Goal: Navigation & Orientation: Find specific page/section

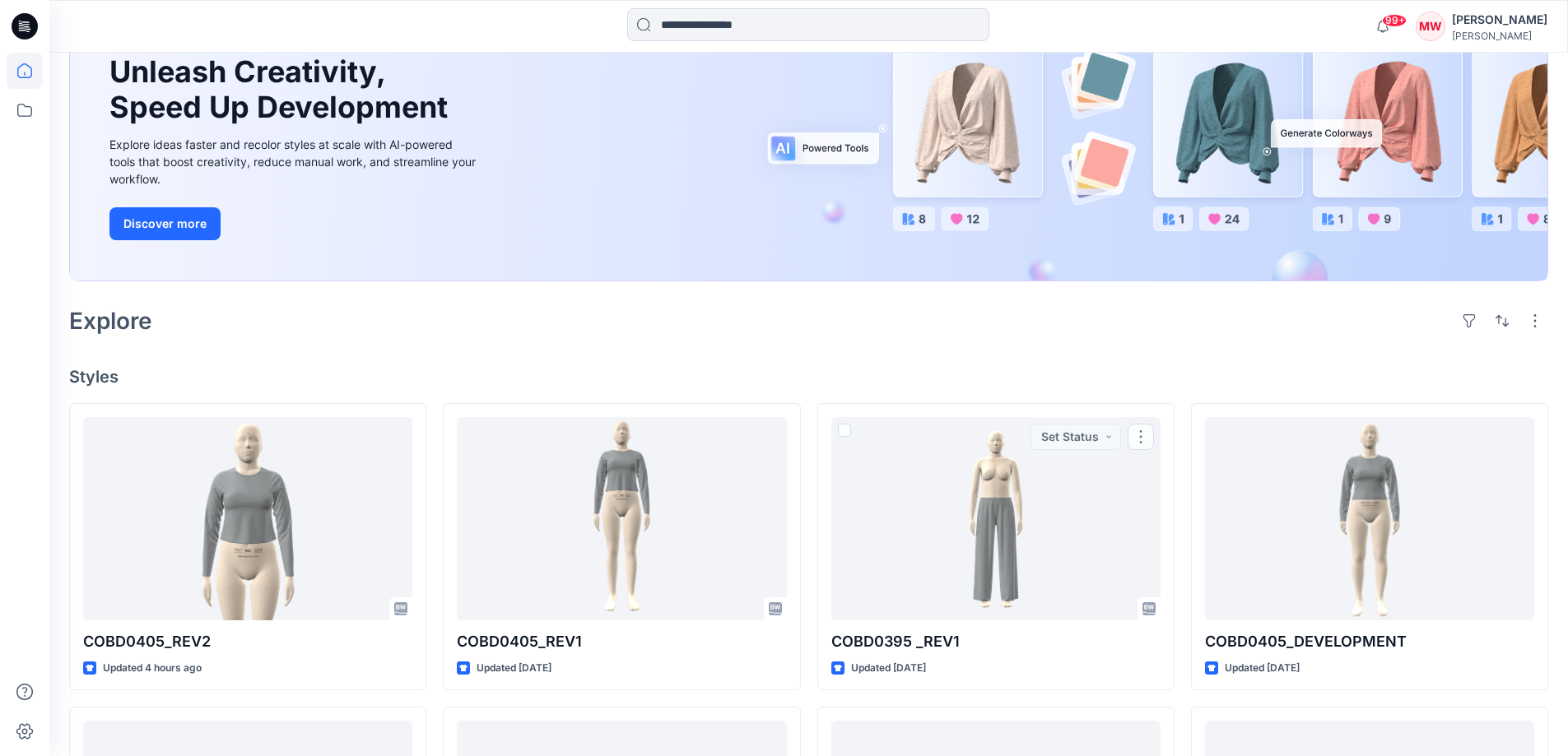
scroll to position [164, 0]
click at [19, 111] on icon at bounding box center [25, 110] width 36 height 36
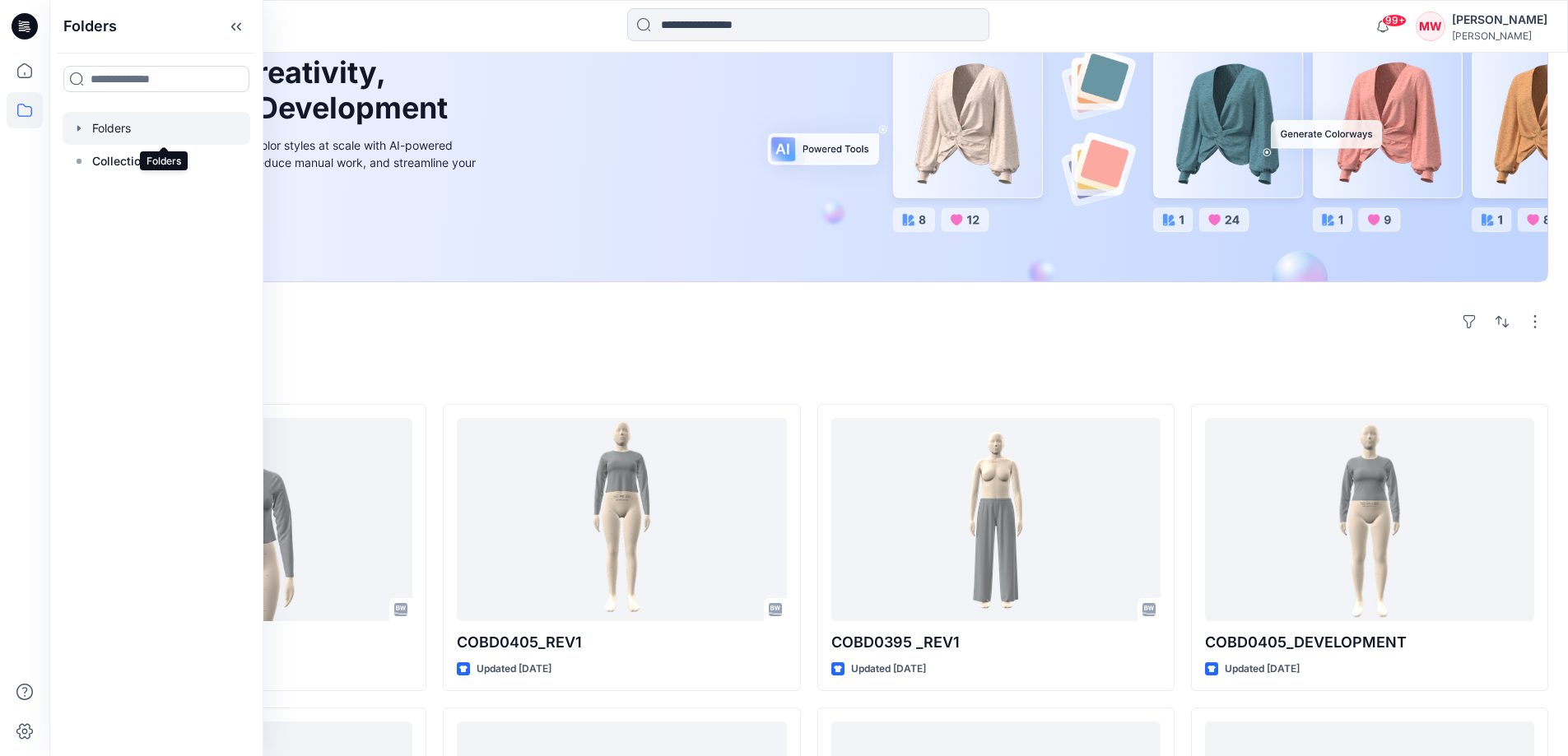
click at [105, 125] on div at bounding box center [156, 128] width 187 height 33
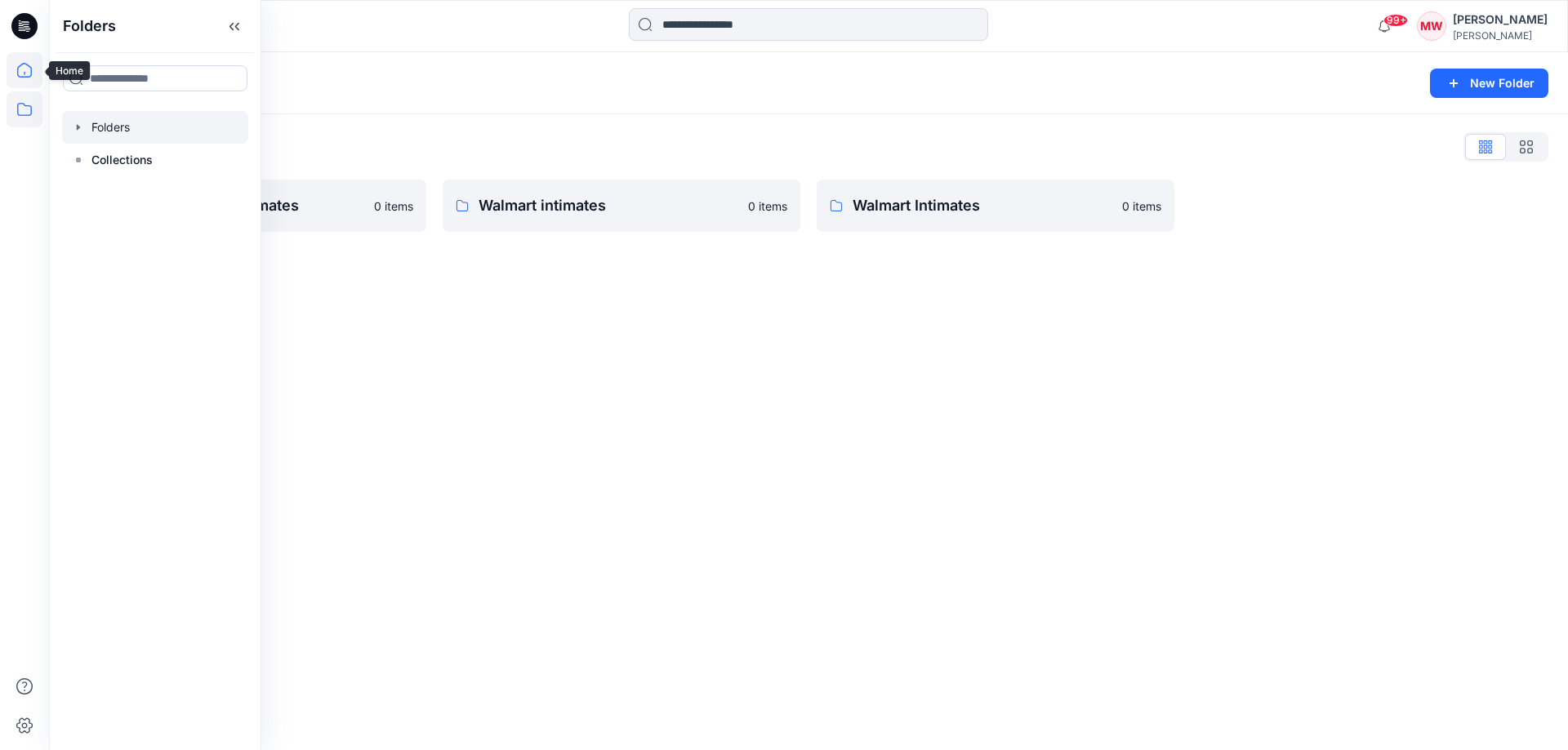
click at [27, 77] on icon at bounding box center [24, 70] width 14 height 14
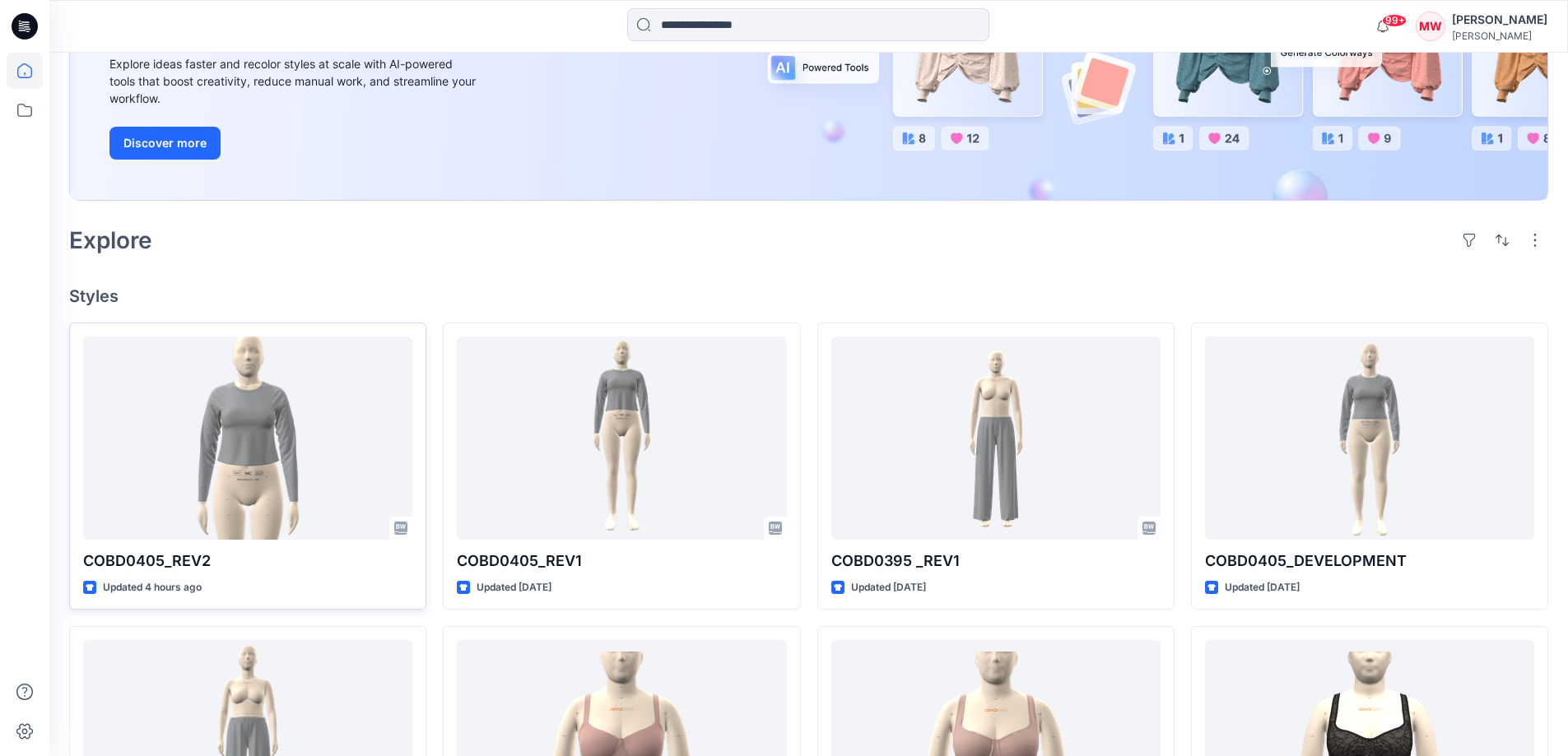
scroll to position [247, 0]
click at [103, 291] on h4 "Styles" at bounding box center [809, 295] width 1479 height 19
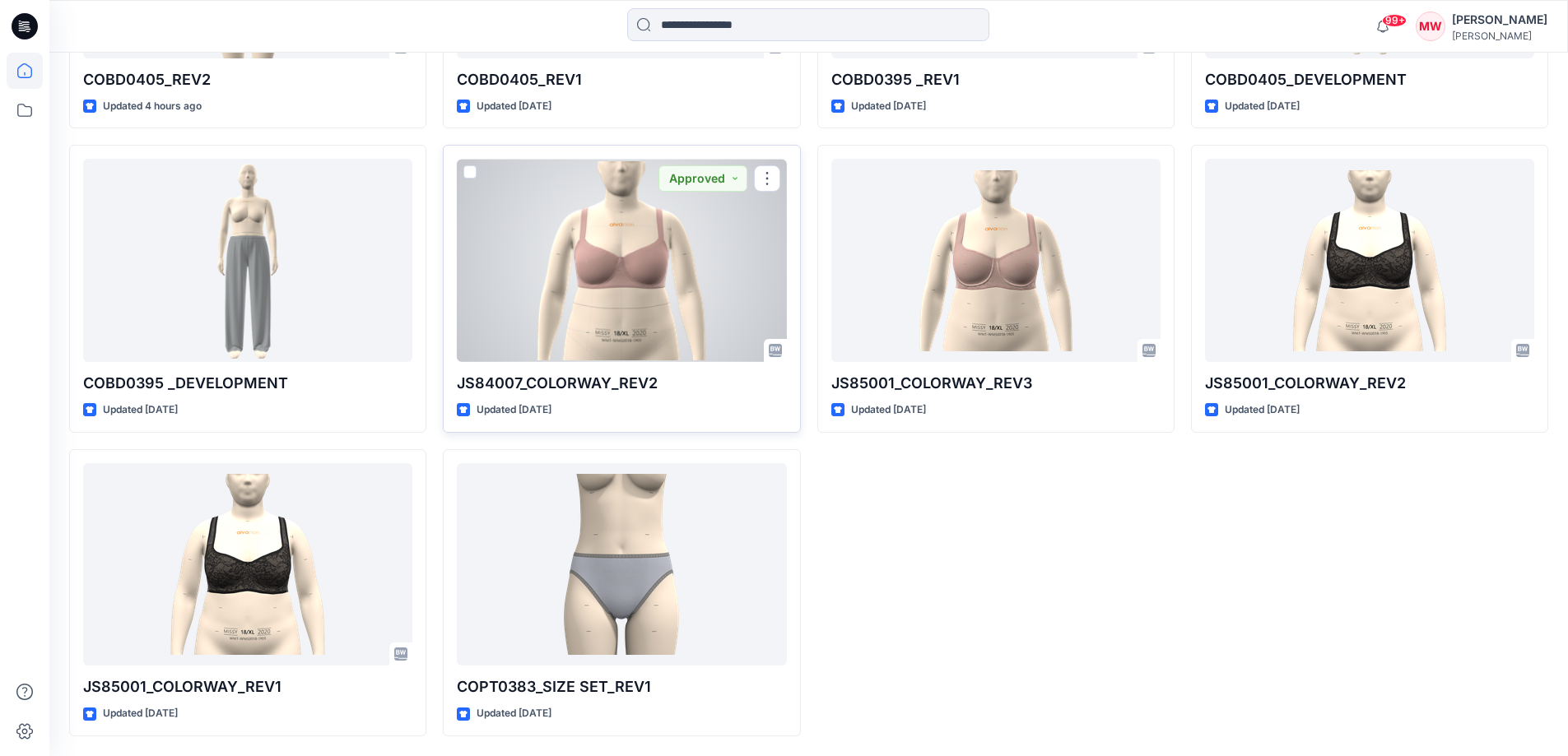
scroll to position [481, 0]
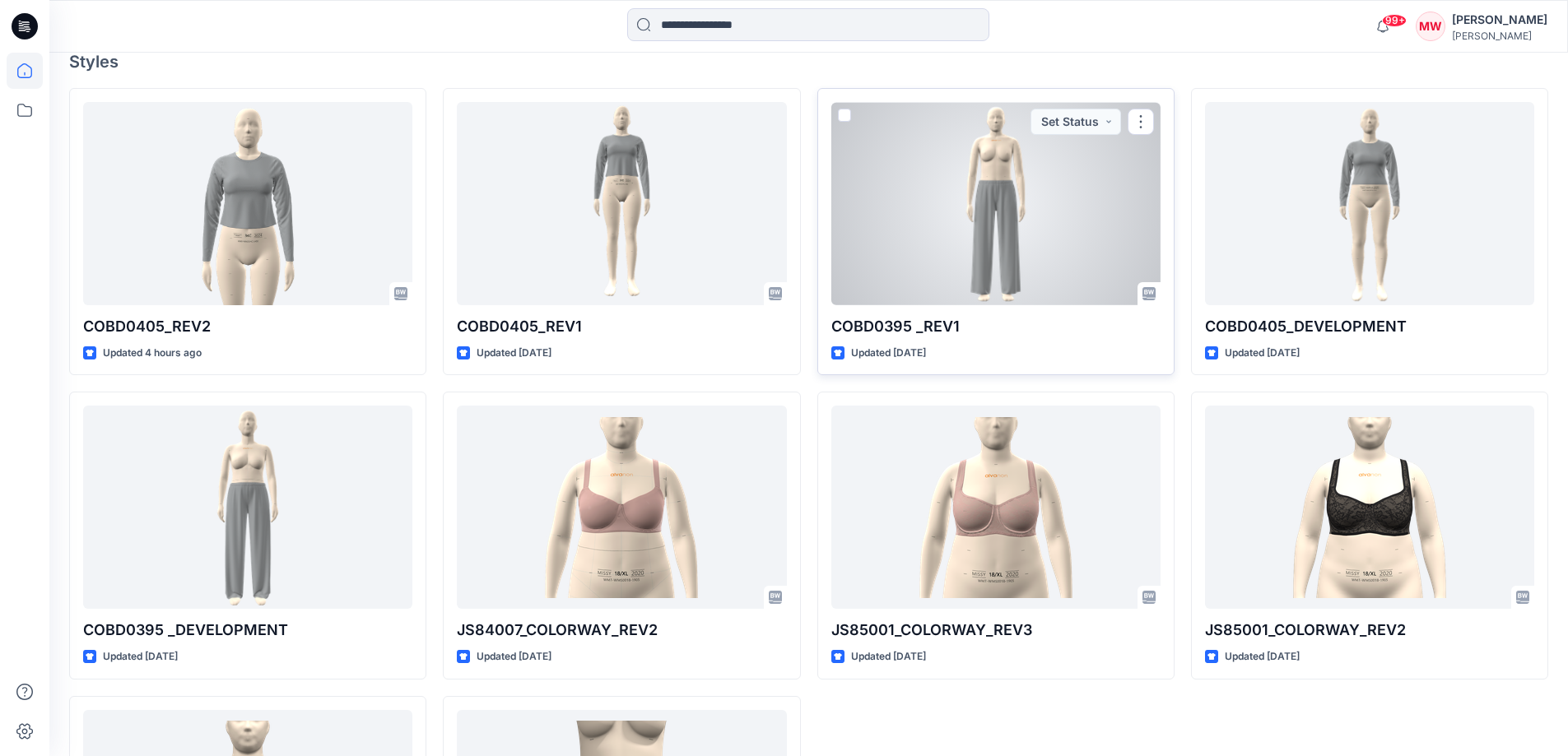
click at [939, 278] on div at bounding box center [996, 203] width 329 height 203
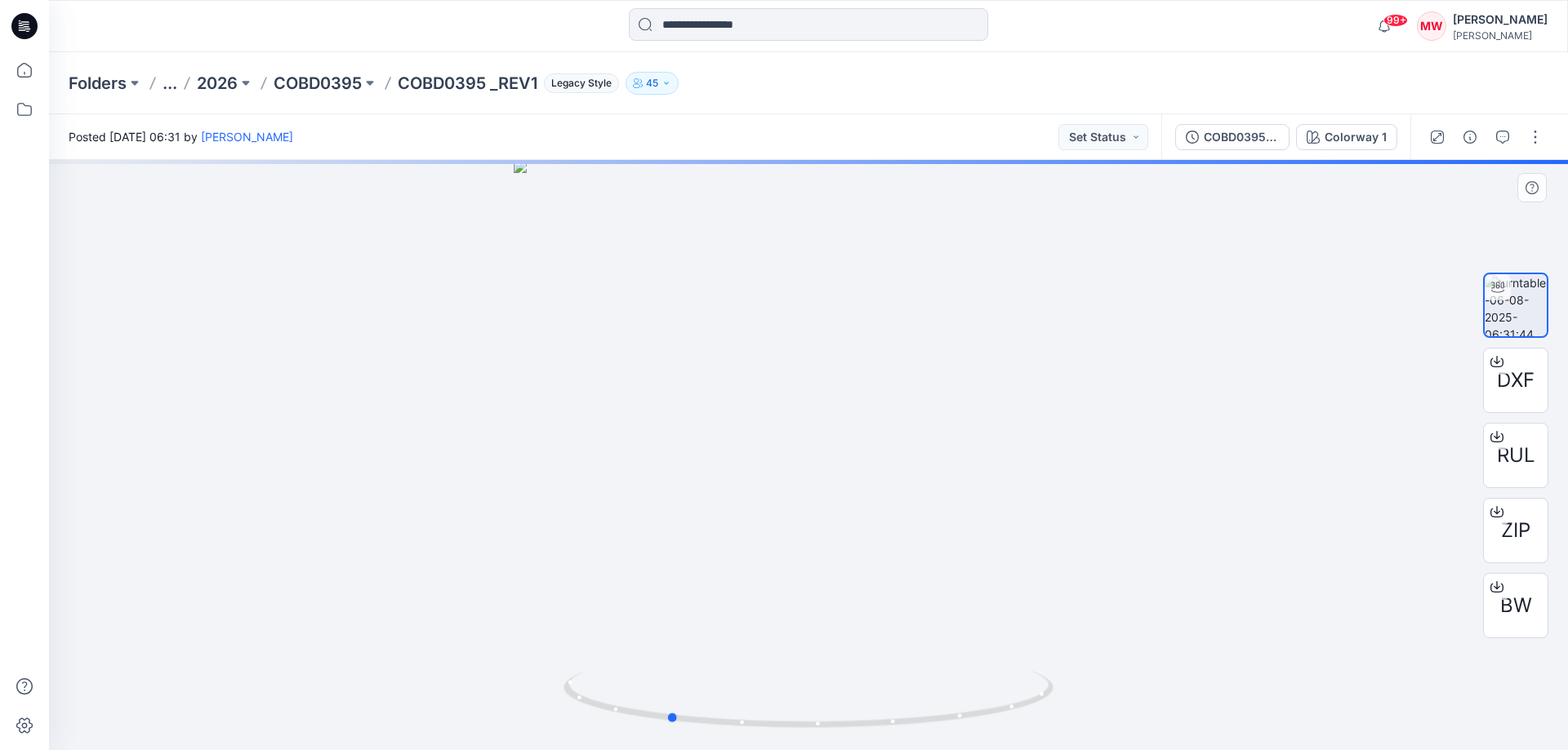
drag, startPoint x: 764, startPoint y: 536, endPoint x: 594, endPoint y: 536, distance: 170.0
click at [594, 536] on div at bounding box center [808, 455] width 1519 height 590
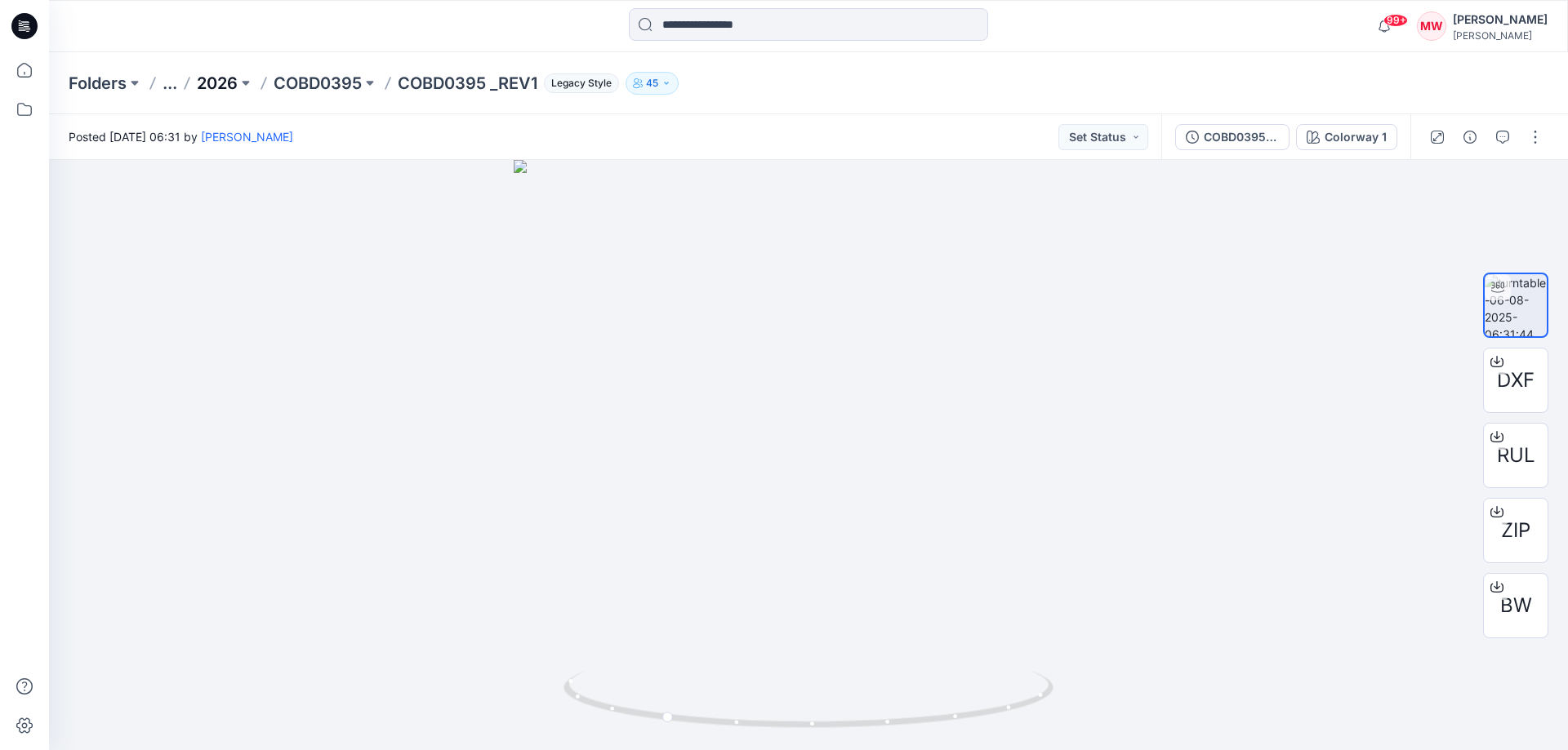
click at [218, 82] on p "2026" at bounding box center [217, 82] width 41 height 23
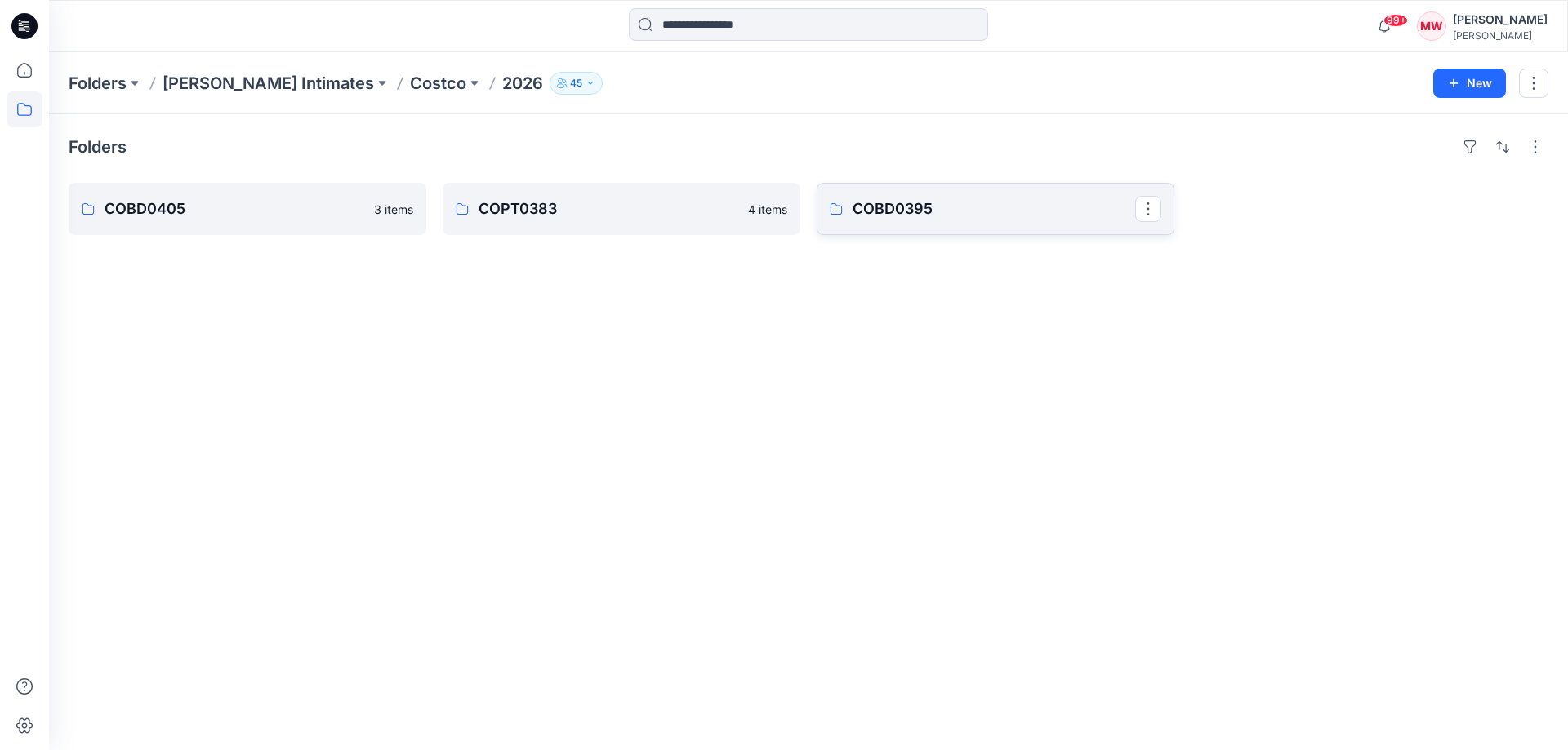
click at [988, 214] on p "COBD0395" at bounding box center [994, 209] width 283 height 23
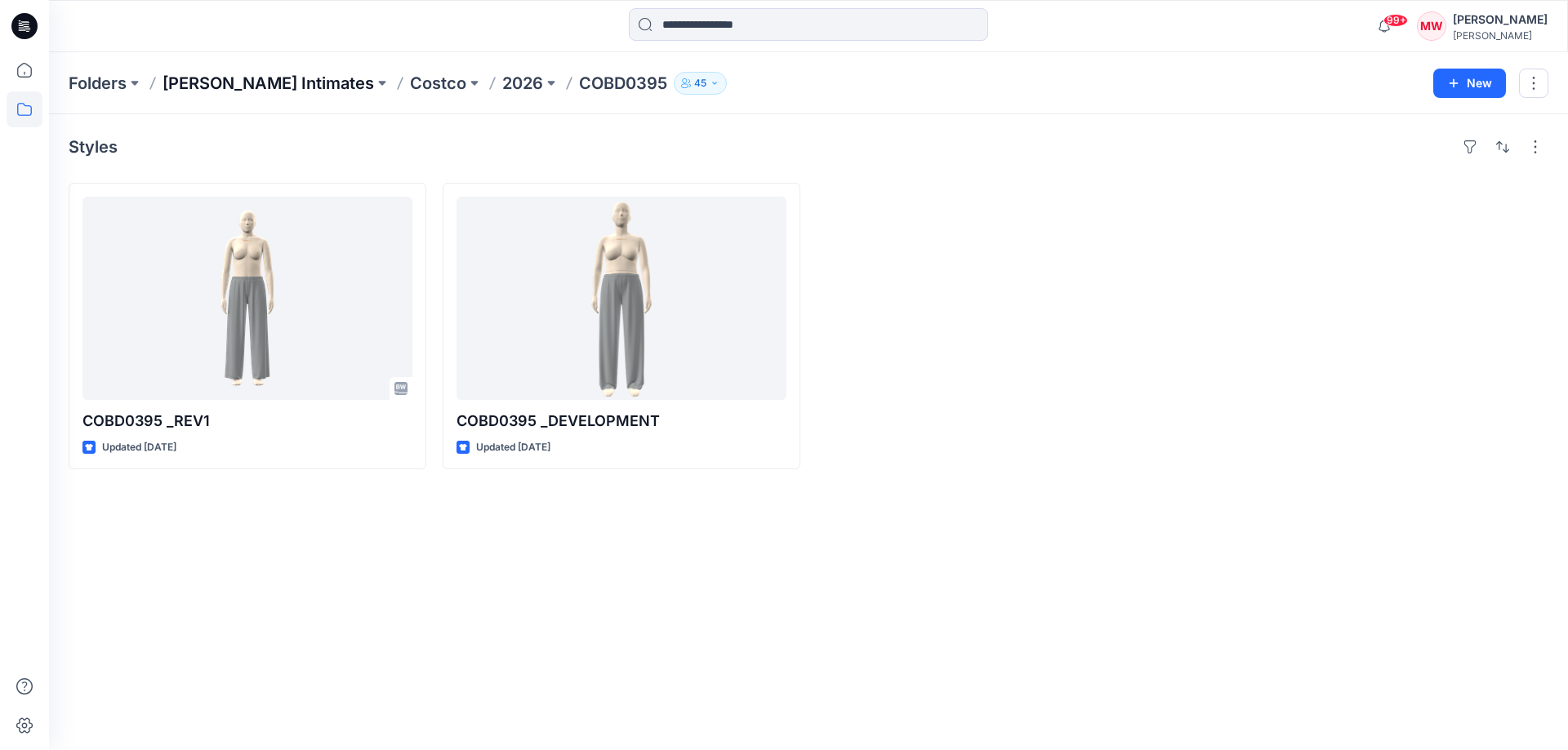
click at [259, 83] on p "[PERSON_NAME] Intimates" at bounding box center [268, 82] width 211 height 23
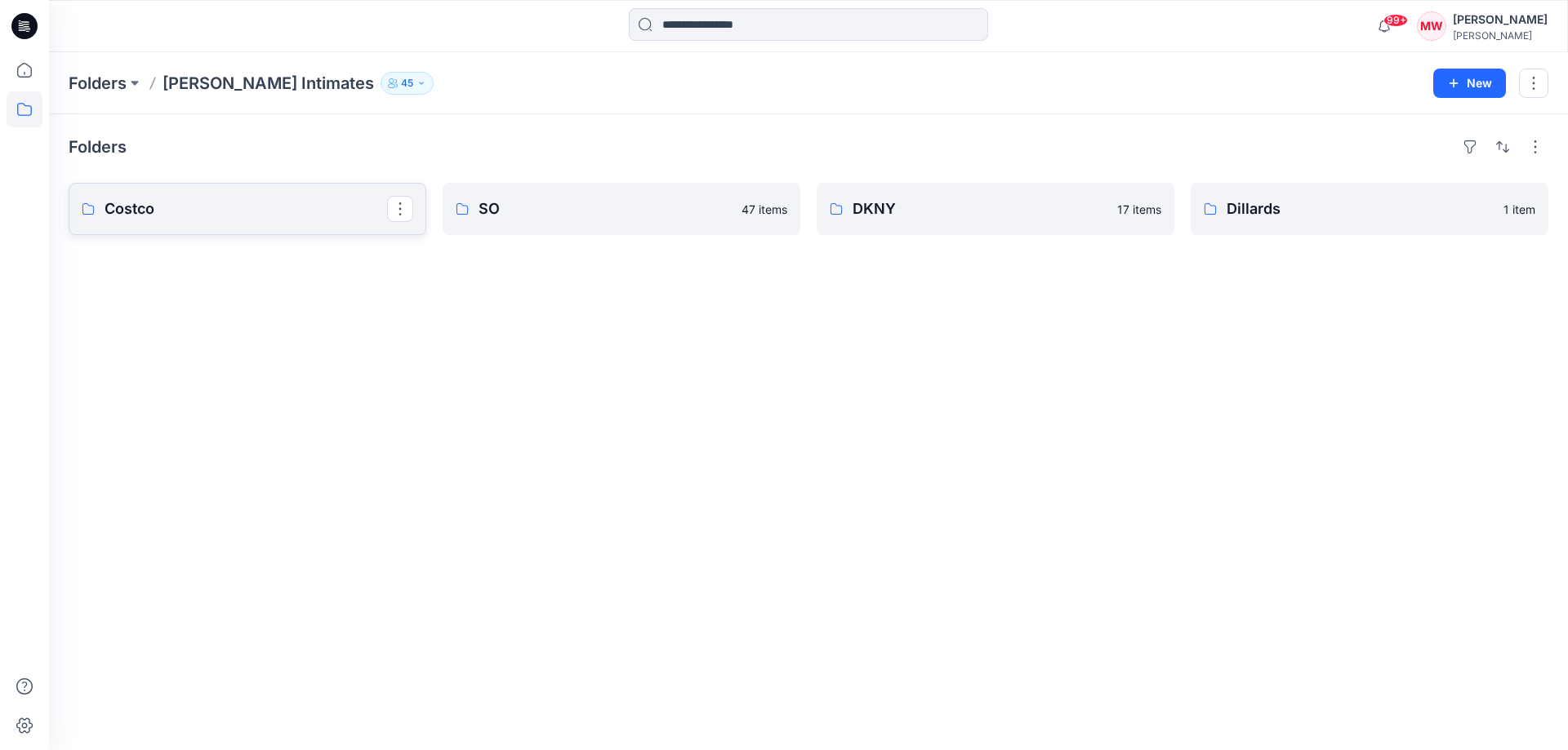
click at [204, 209] on p "Costco" at bounding box center [246, 209] width 283 height 23
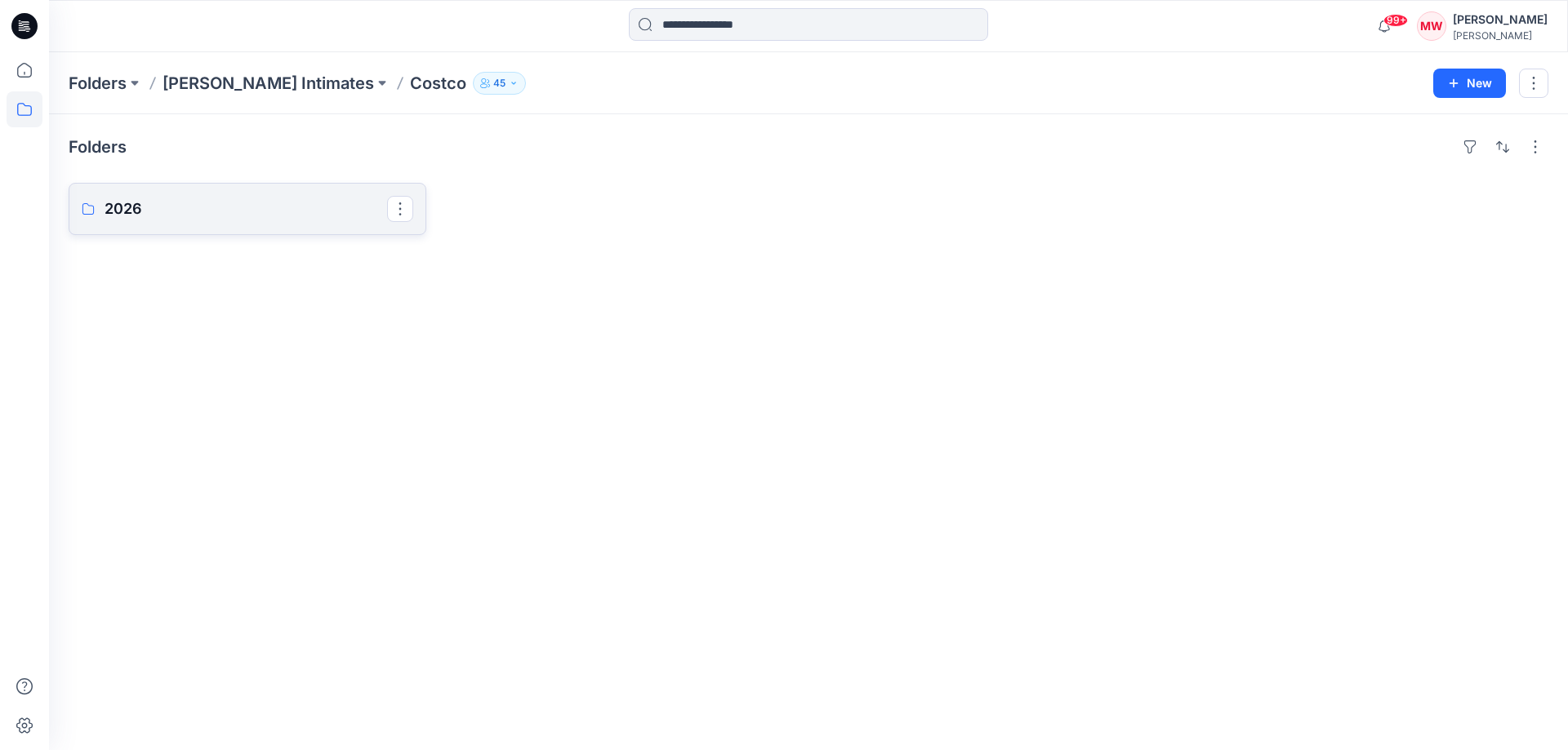
click at [204, 209] on p "2026" at bounding box center [246, 209] width 283 height 23
